Goal: Navigation & Orientation: Find specific page/section

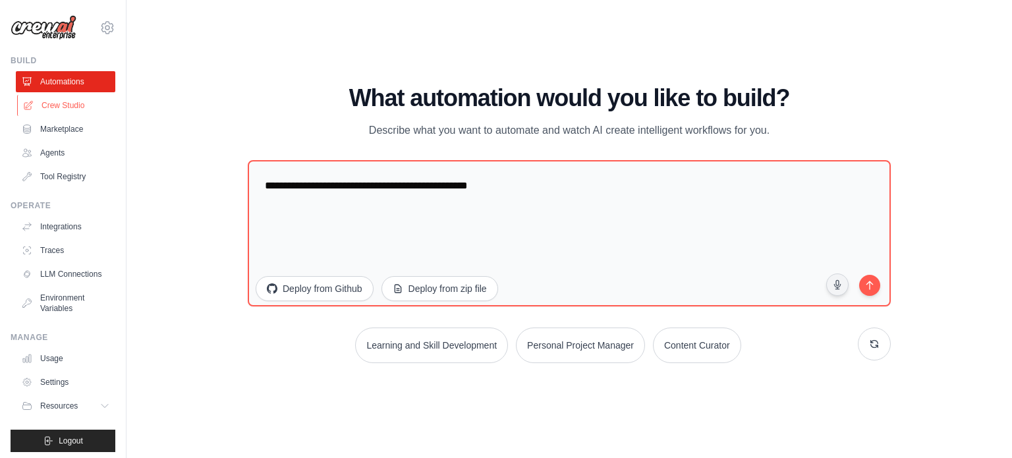
click at [66, 103] on link "Crew Studio" at bounding box center [66, 105] width 99 height 21
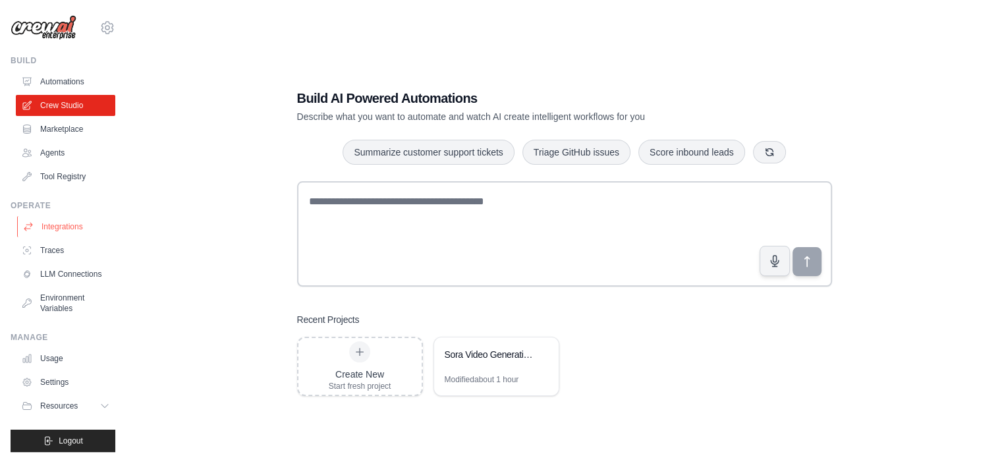
click at [61, 230] on link "Integrations" at bounding box center [66, 226] width 99 height 21
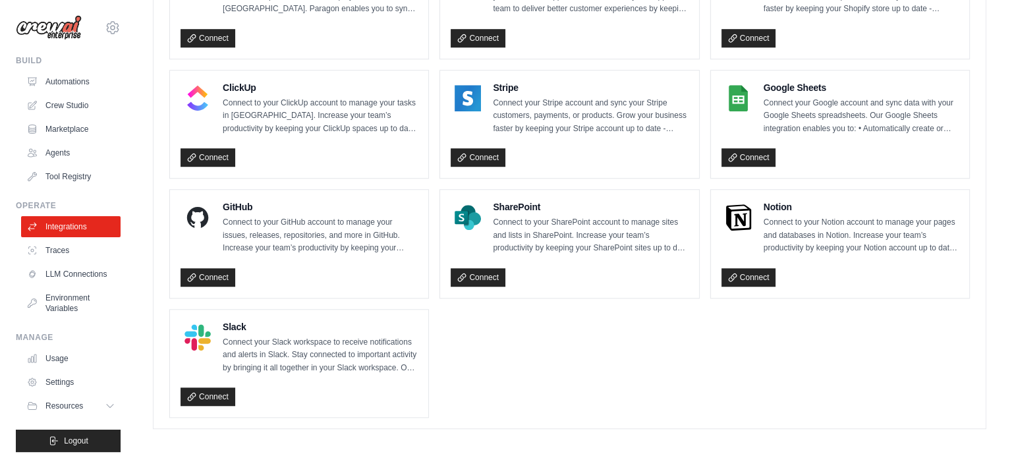
scroll to position [935, 0]
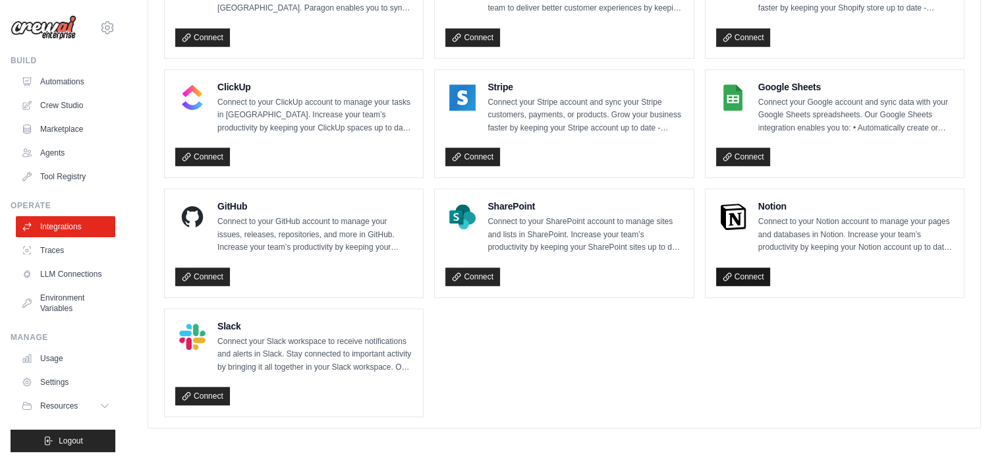
click at [743, 267] on link "Connect" at bounding box center [743, 276] width 55 height 18
